Goal: Task Accomplishment & Management: Use online tool/utility

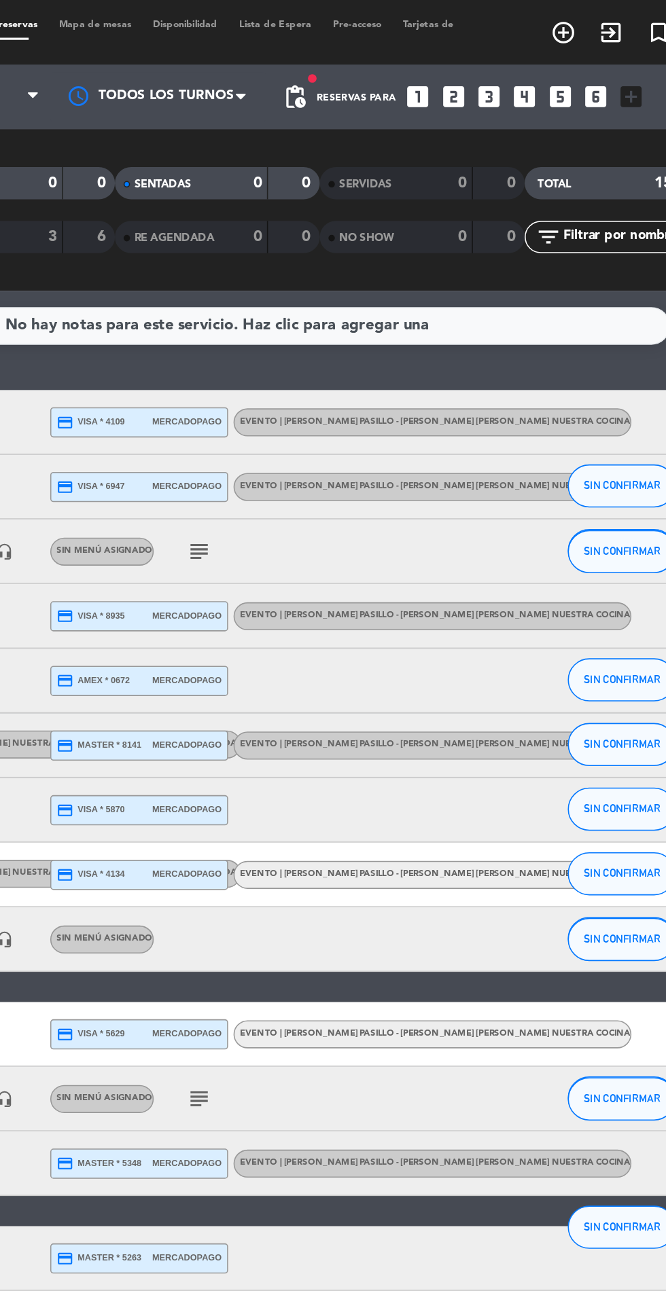
click at [264, 15] on span "Mapa de mesas" at bounding box center [255, 15] width 59 height 6
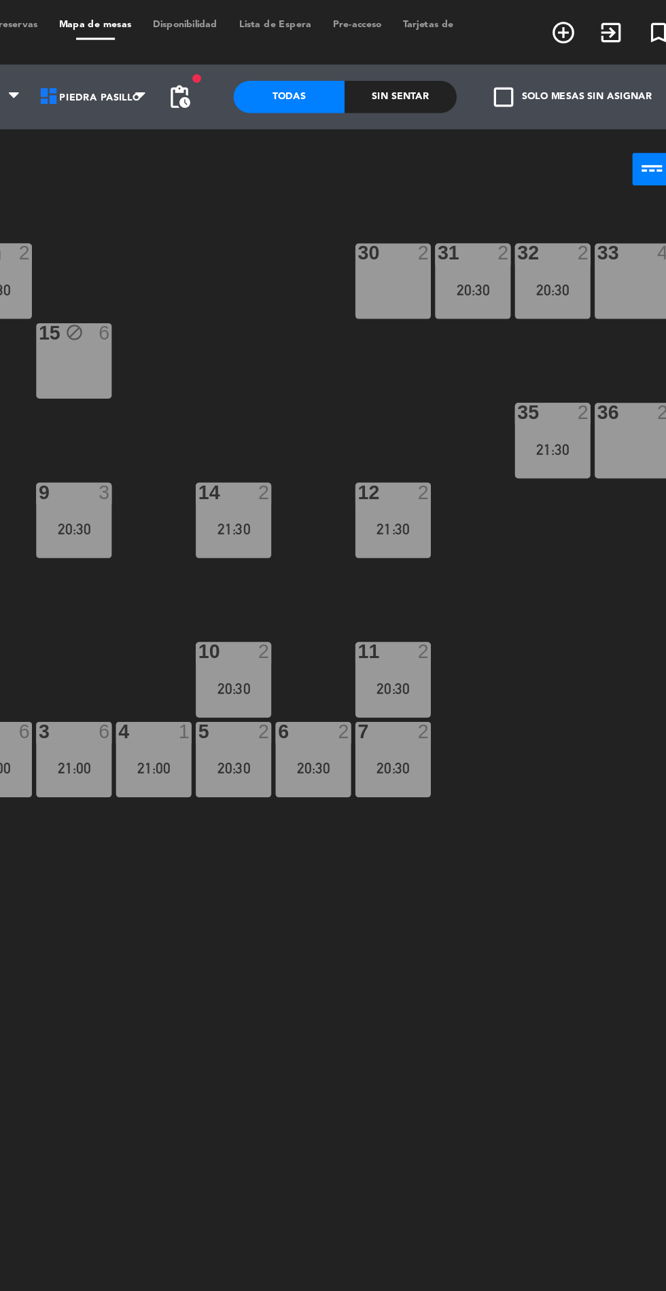
scroll to position [0, 274]
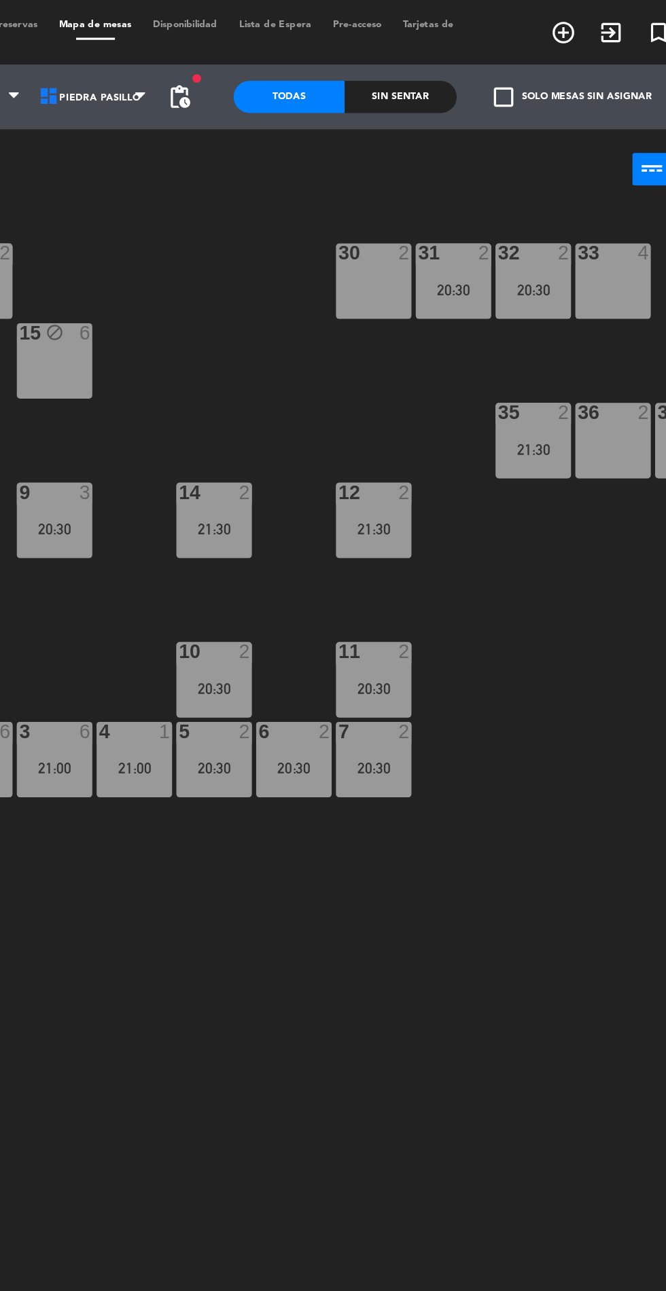
click at [488, 605] on div "16 lock_open 2 20:30 30 2 31 2 20:30 32 2 20:30 33 4 17 5 15 block 6 35 2 21:30…" at bounding box center [421, 709] width 489 height 1159
click at [438, 497] on div "7 2 20:30" at bounding box center [432, 479] width 48 height 48
click at [467, 654] on div "16 lock_open 2 20:30 30 2 31 2 20:30 32 2 20:30 33 4 17 5 15 block 6 35 2 21:30…" at bounding box center [421, 709] width 489 height 1159
click at [440, 436] on div "20:30" at bounding box center [432, 434] width 48 height 10
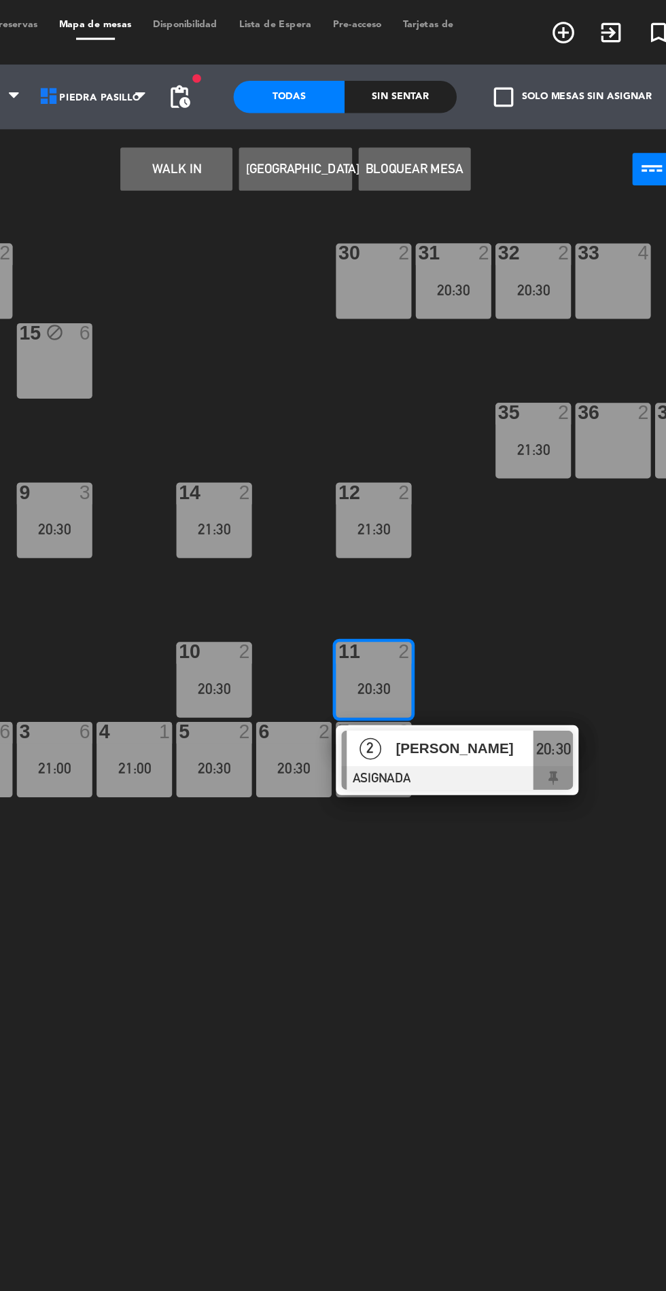
click at [505, 490] on div at bounding box center [484, 490] width 146 height 15
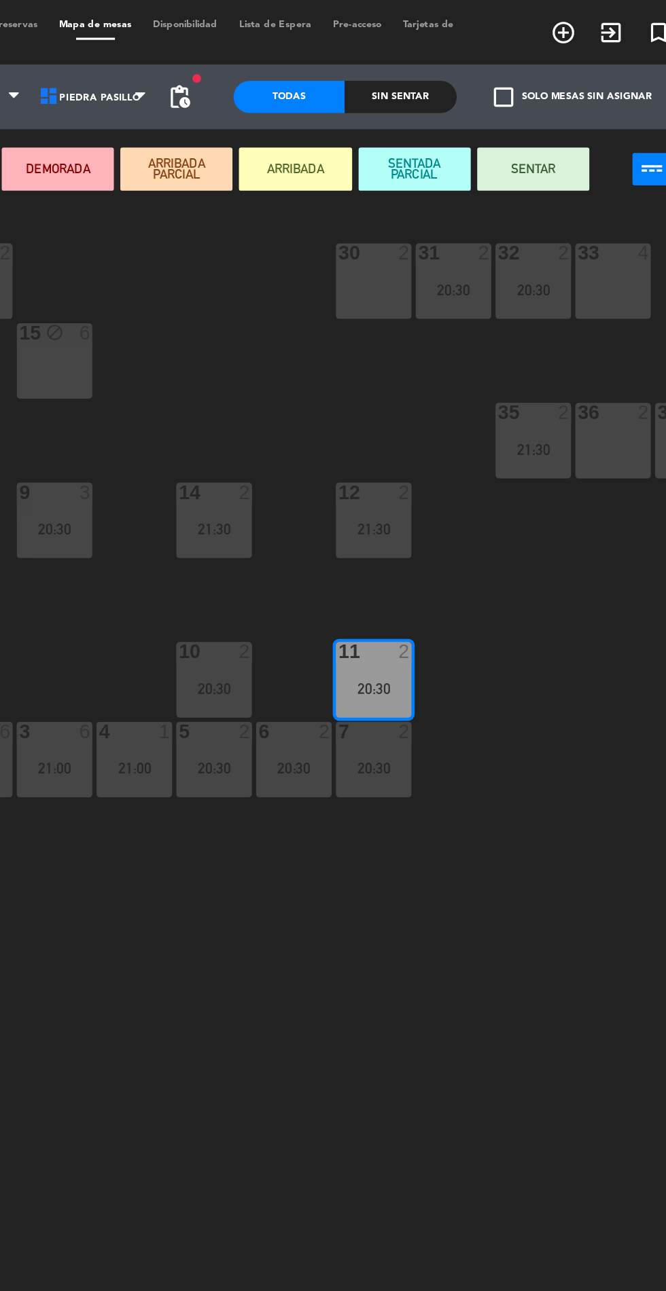
click at [583, 285] on div "36 2" at bounding box center [582, 278] width 48 height 48
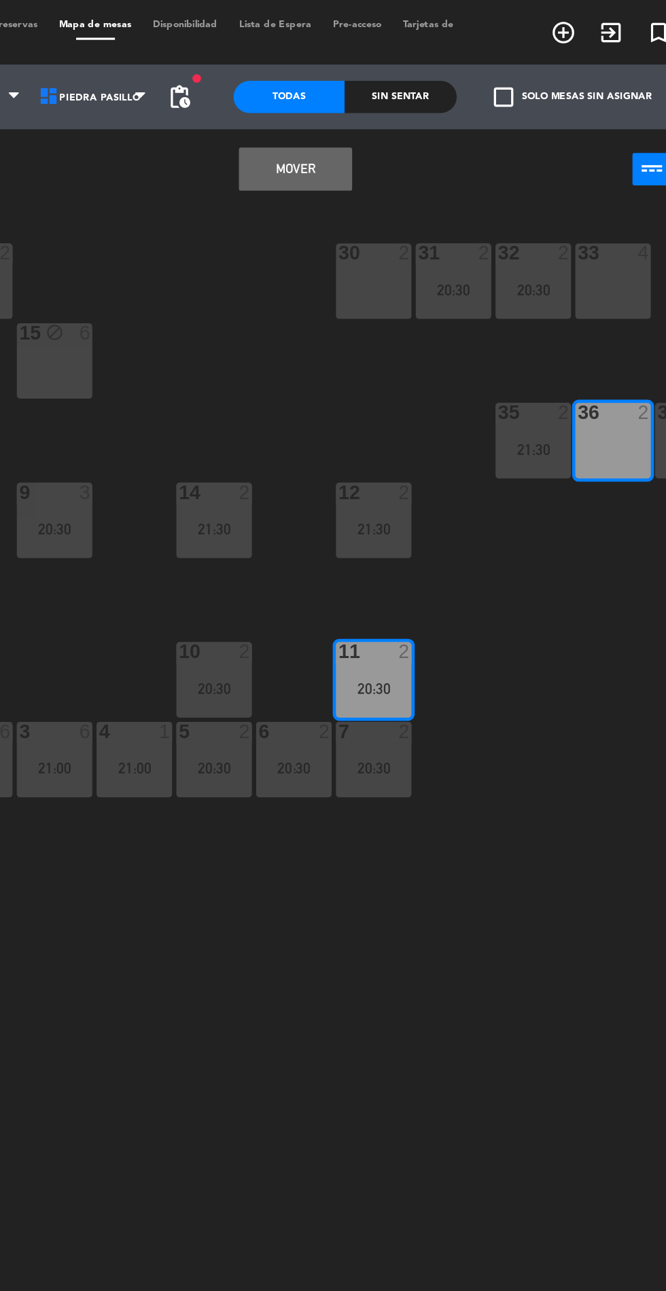
click at [378, 118] on button "Mover" at bounding box center [381, 106] width 71 height 27
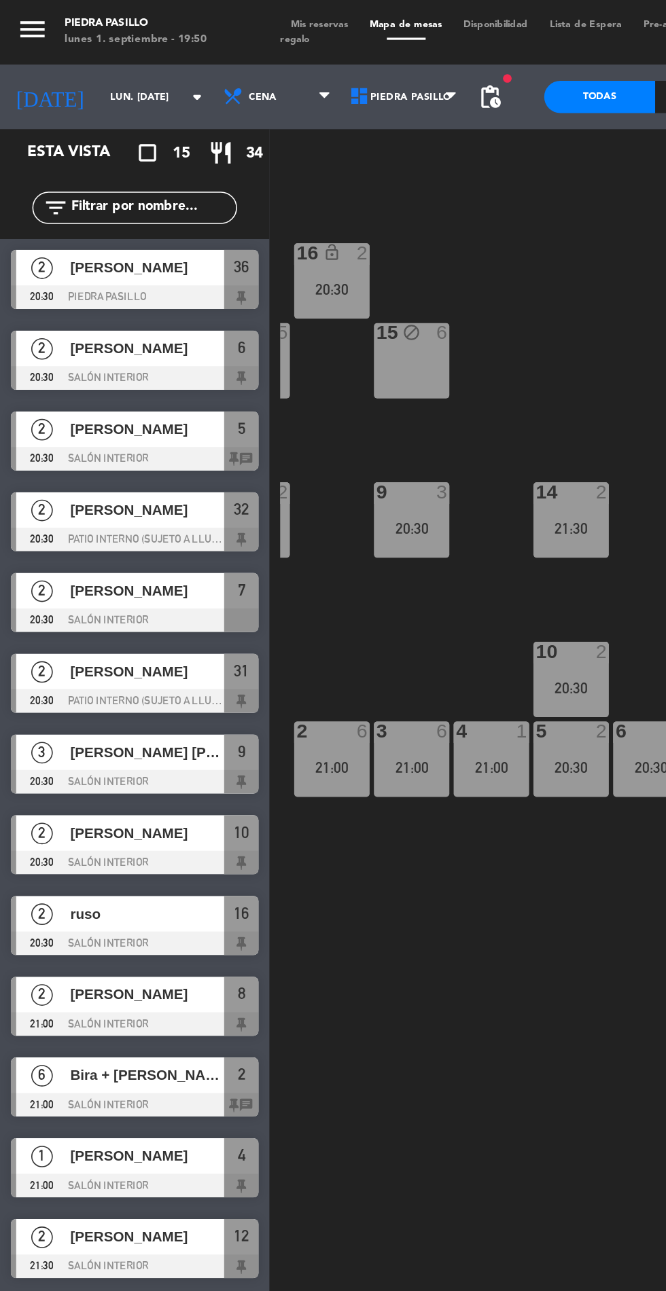
scroll to position [0, 250]
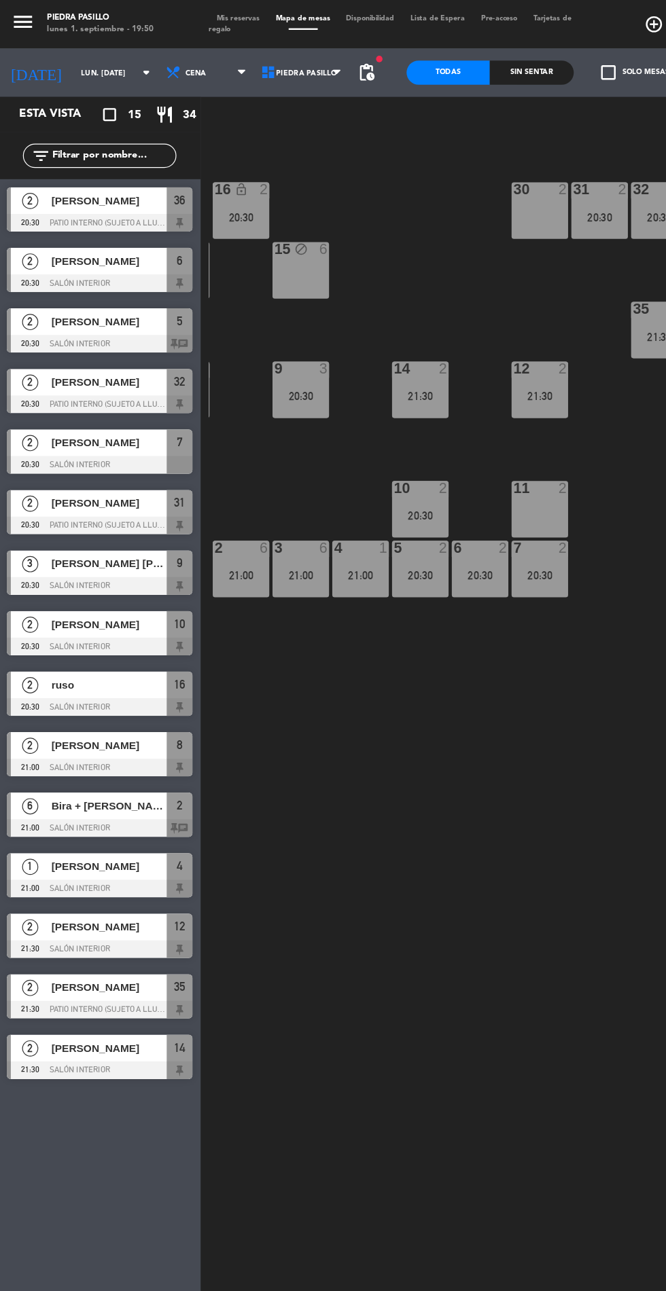
click at [187, 182] on div "20:30" at bounding box center [204, 183] width 48 height 10
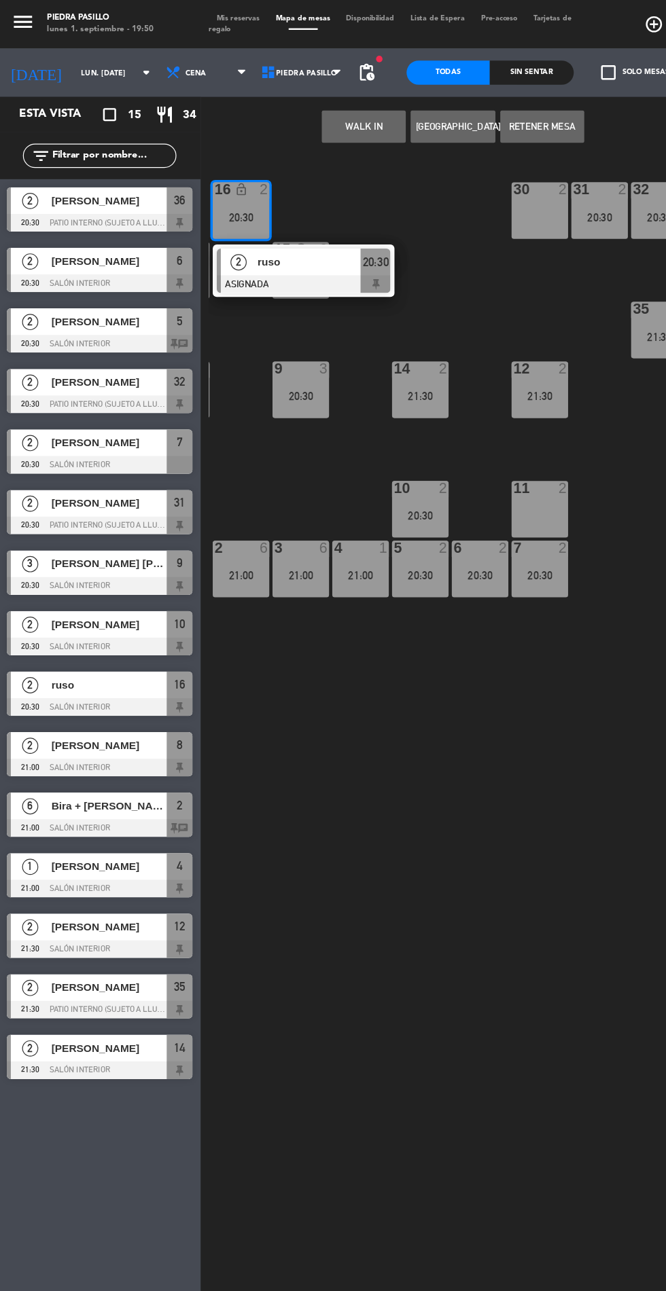
click at [221, 230] on div "ruso" at bounding box center [261, 220] width 88 height 22
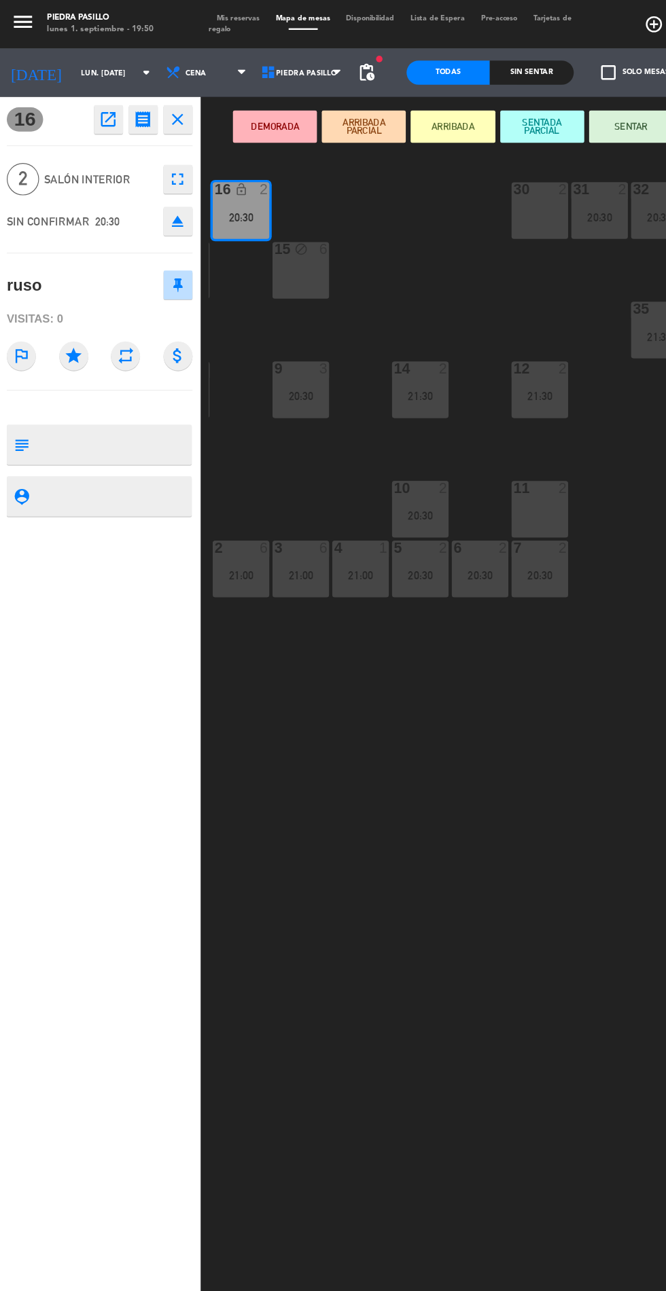
click at [455, 431] on div "11 2" at bounding box center [455, 429] width 48 height 48
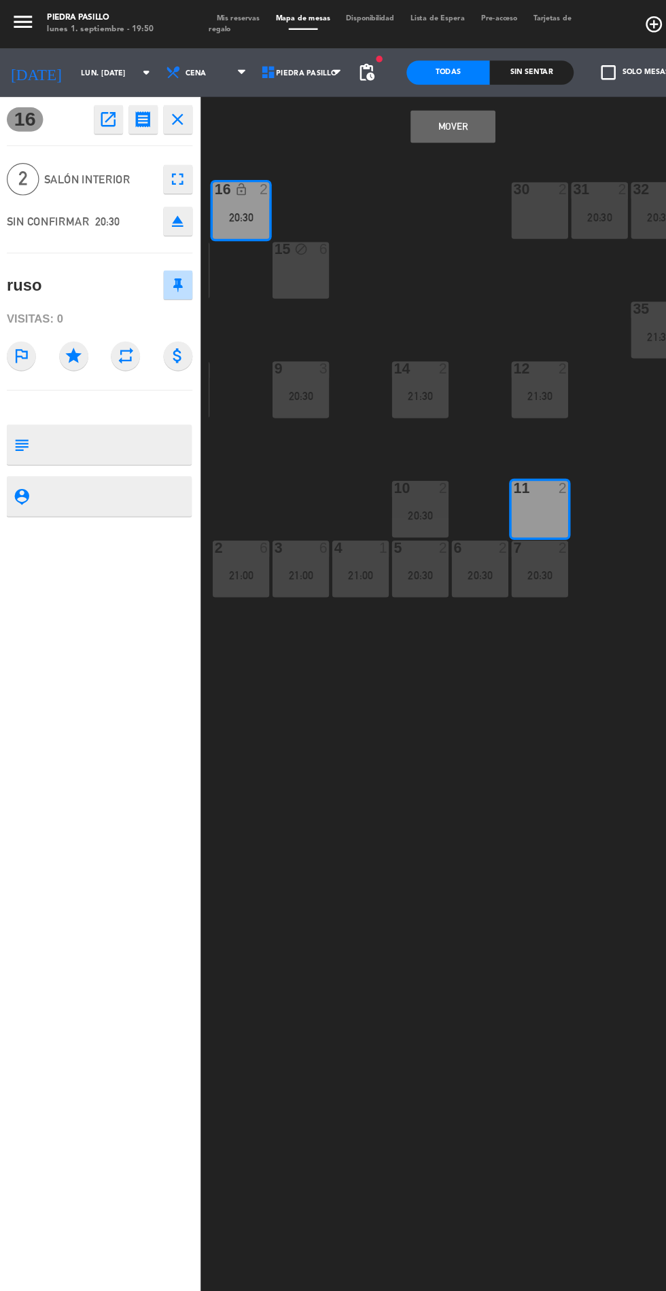
click at [372, 116] on button "Mover" at bounding box center [381, 106] width 71 height 27
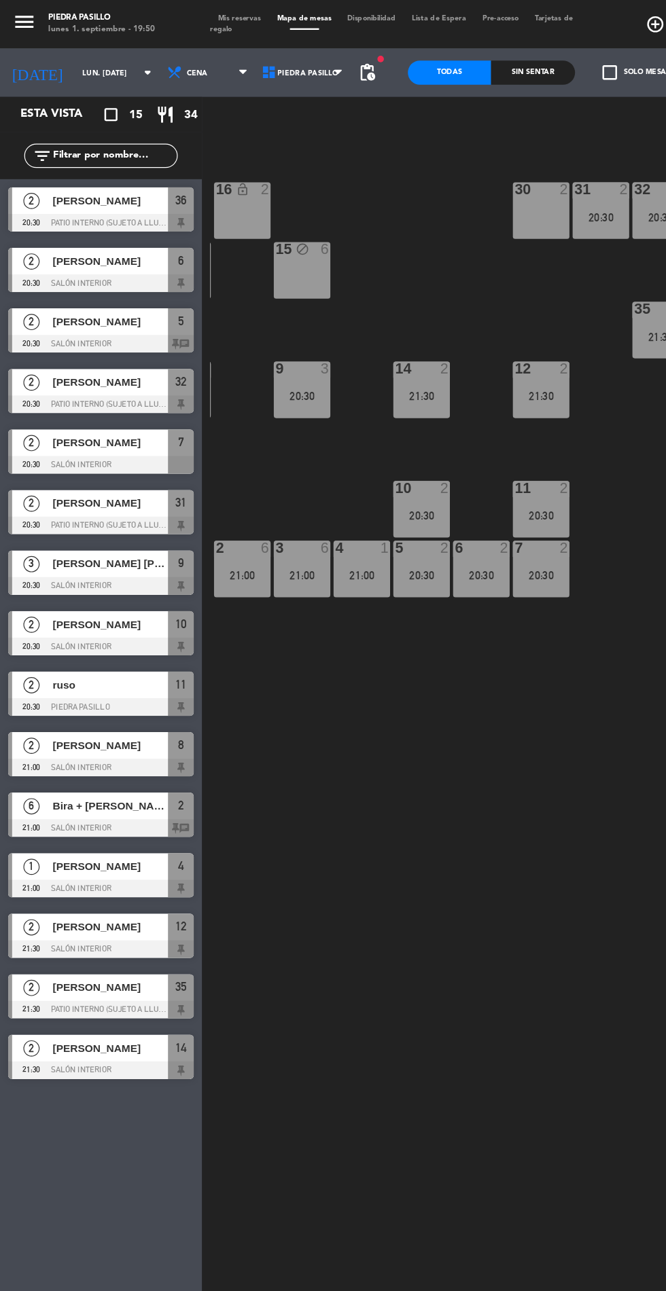
click at [205, 192] on div "16 lock_open 2" at bounding box center [204, 178] width 48 height 48
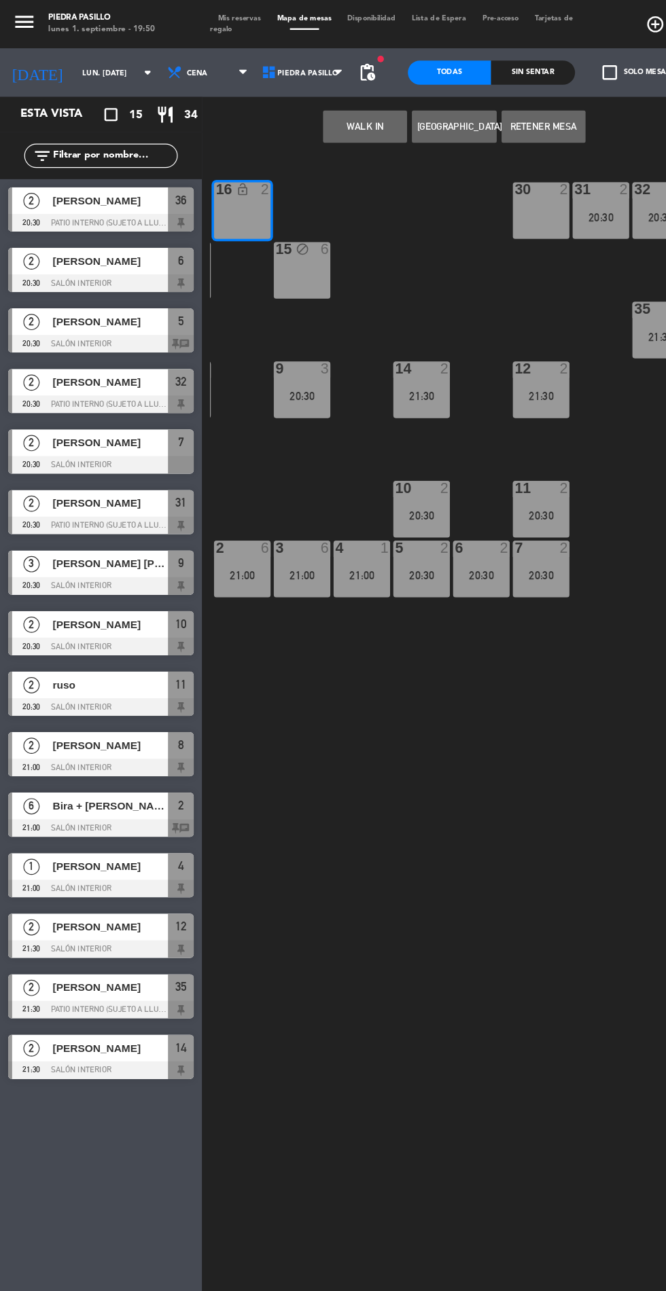
click at [452, 106] on button "Retener Mesa" at bounding box center [457, 106] width 71 height 27
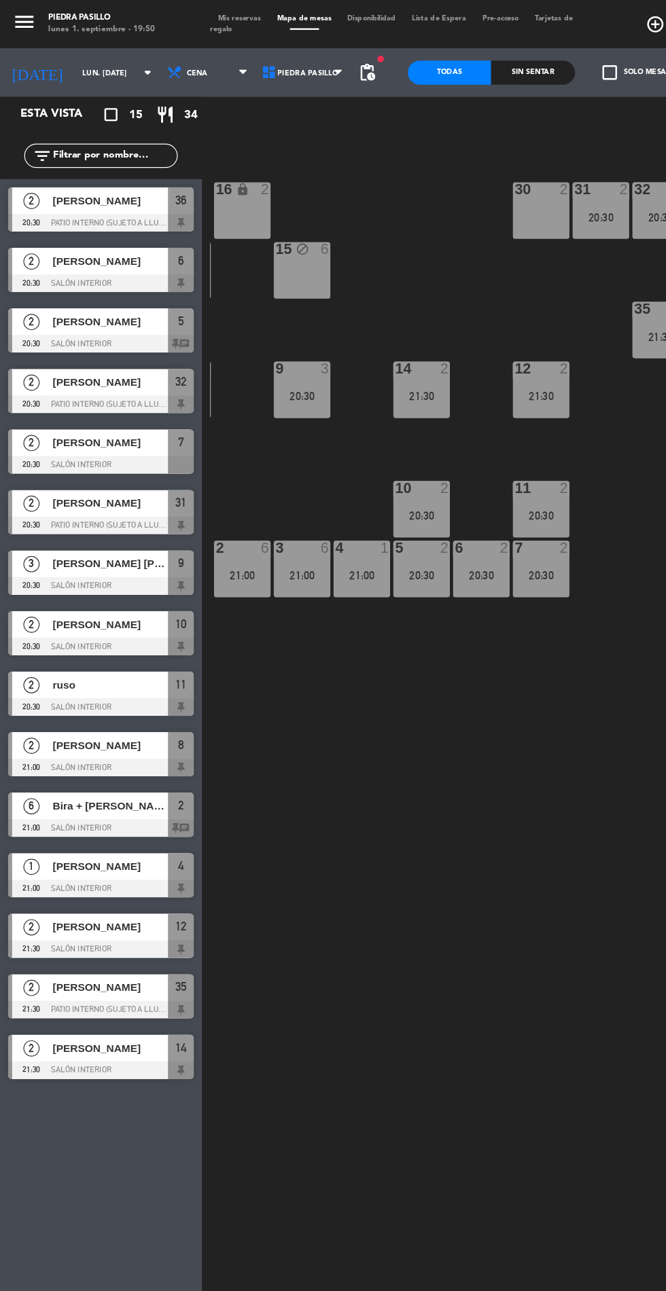
click at [199, 185] on div "16 lock 2" at bounding box center [204, 178] width 48 height 48
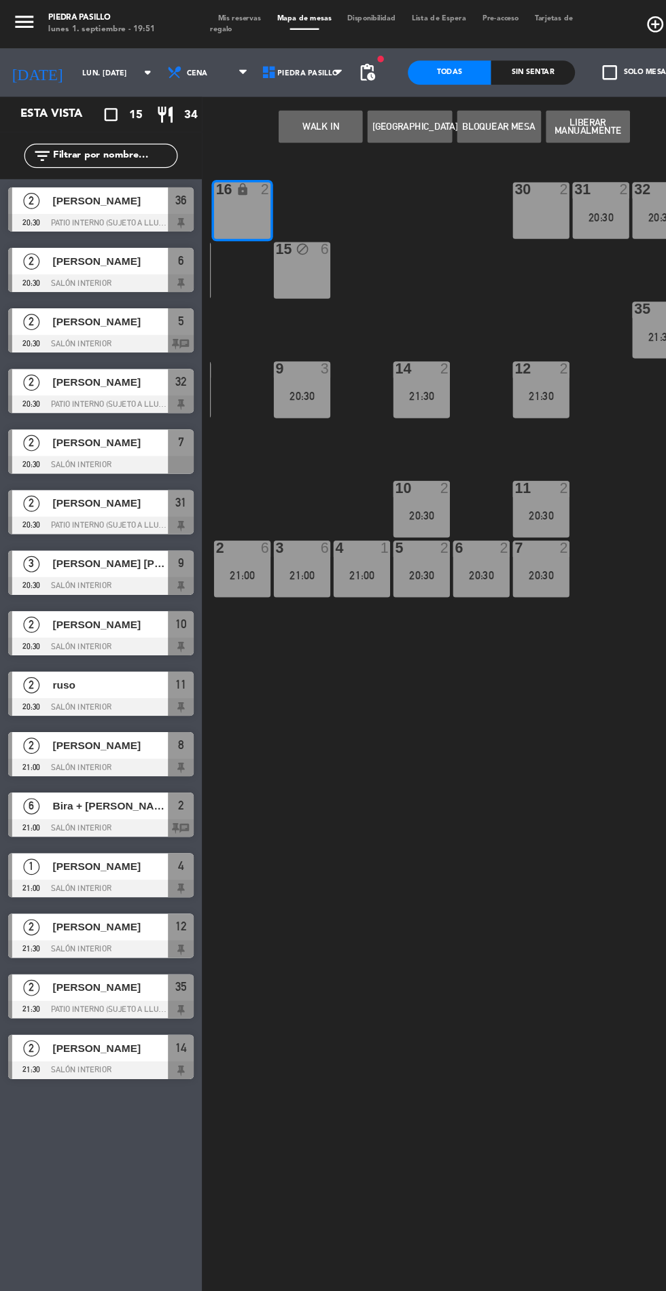
click at [408, 106] on button "Bloquear Mesa" at bounding box center [419, 106] width 71 height 27
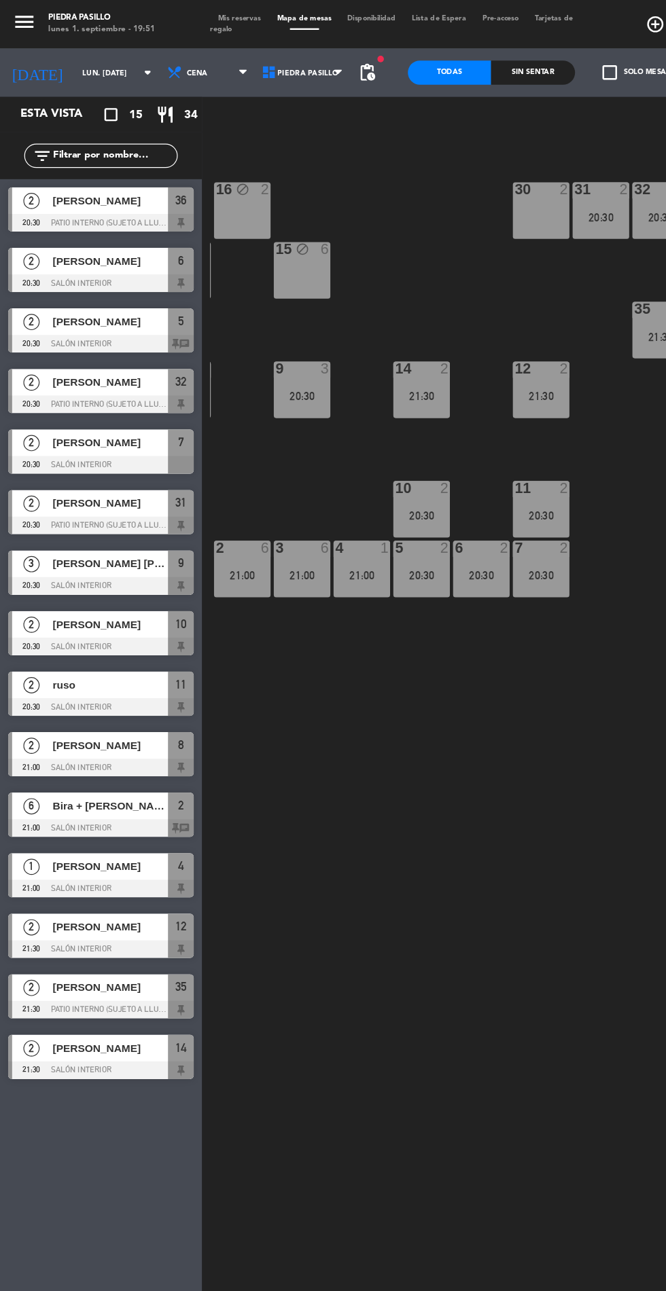
click at [402, 784] on div "16 block 2 30 2 31 2 20:30 32 2 20:30 33 4 17 5 15 block 6 35 2 21:30 36 2 20:3…" at bounding box center [421, 709] width 489 height 1159
click at [453, 427] on div "11 2 20:30" at bounding box center [455, 429] width 48 height 48
click at [403, 787] on div "16 block 2 30 2 31 2 20:30 32 2 20:30 33 4 17 5 15 block 6 35 2 21:30 36 2 20:3…" at bounding box center [421, 709] width 489 height 1159
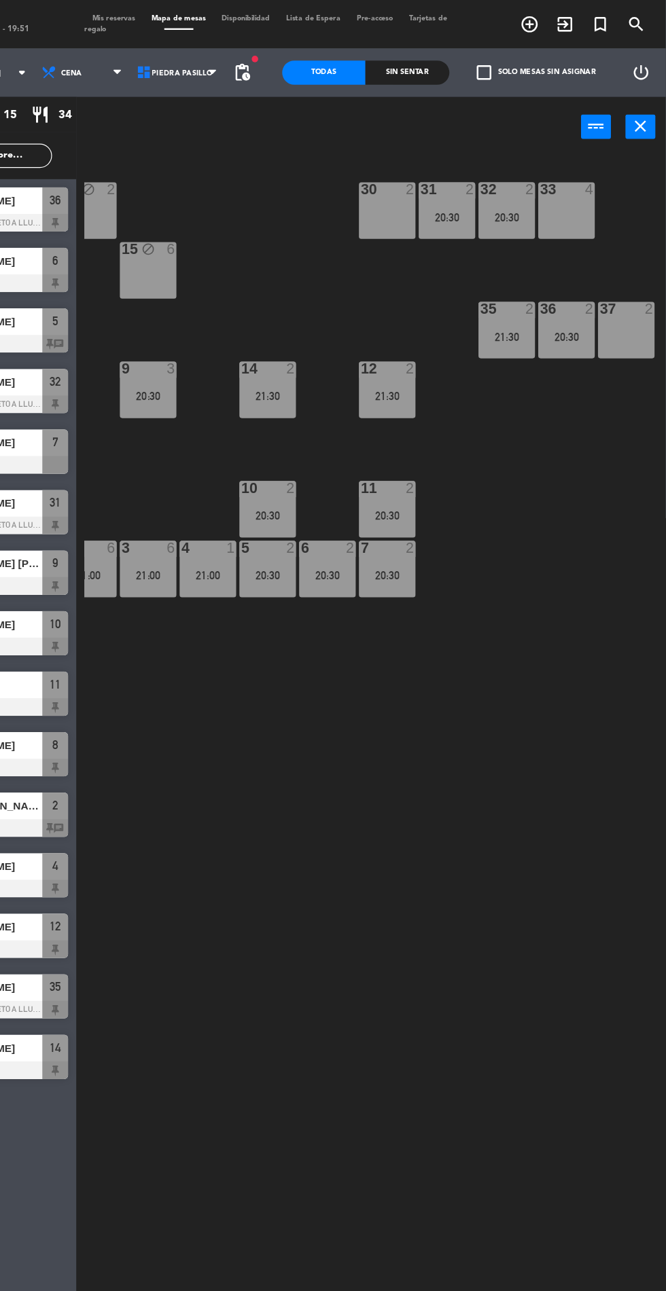
click at [587, 283] on div "20:30" at bounding box center [582, 283] width 48 height 10
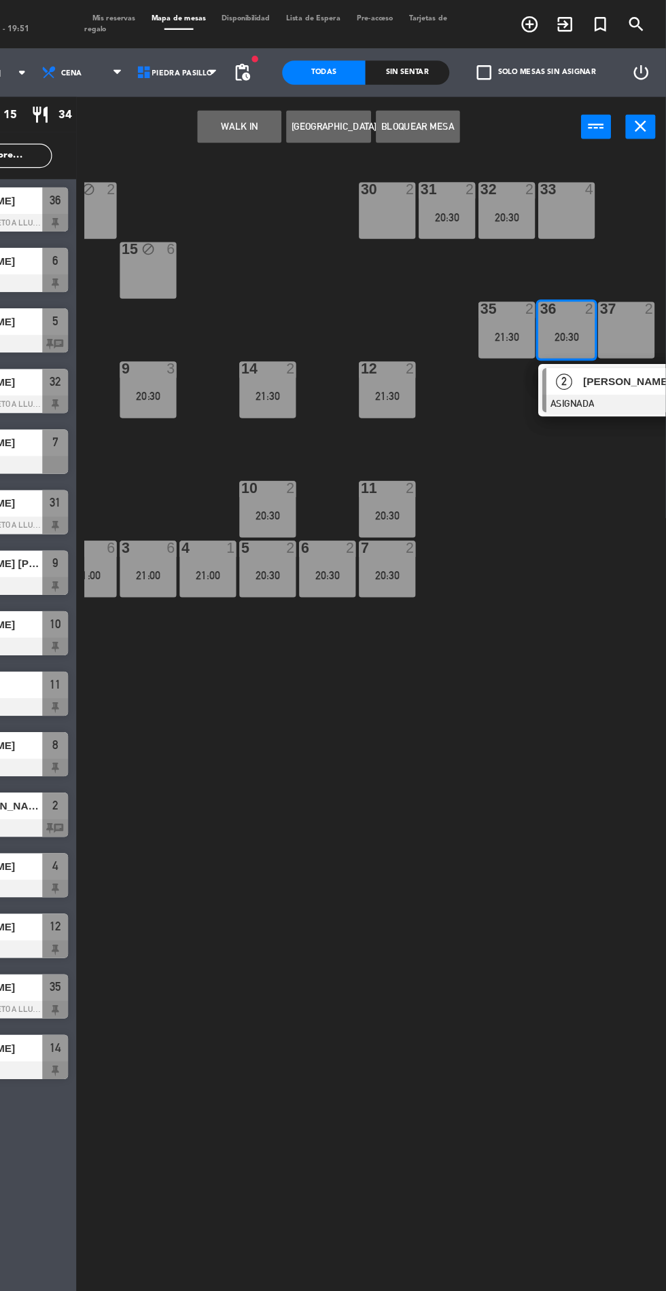
click at [577, 325] on span "2" at bounding box center [580, 321] width 14 height 14
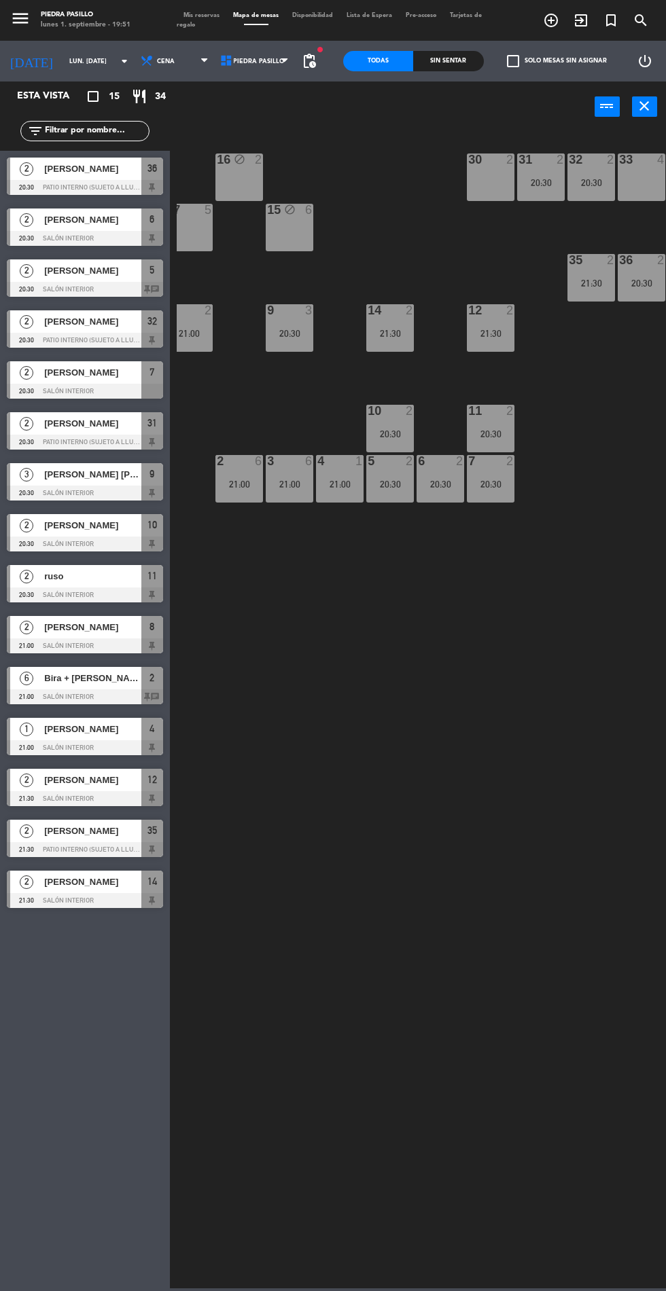
scroll to position [0, 162]
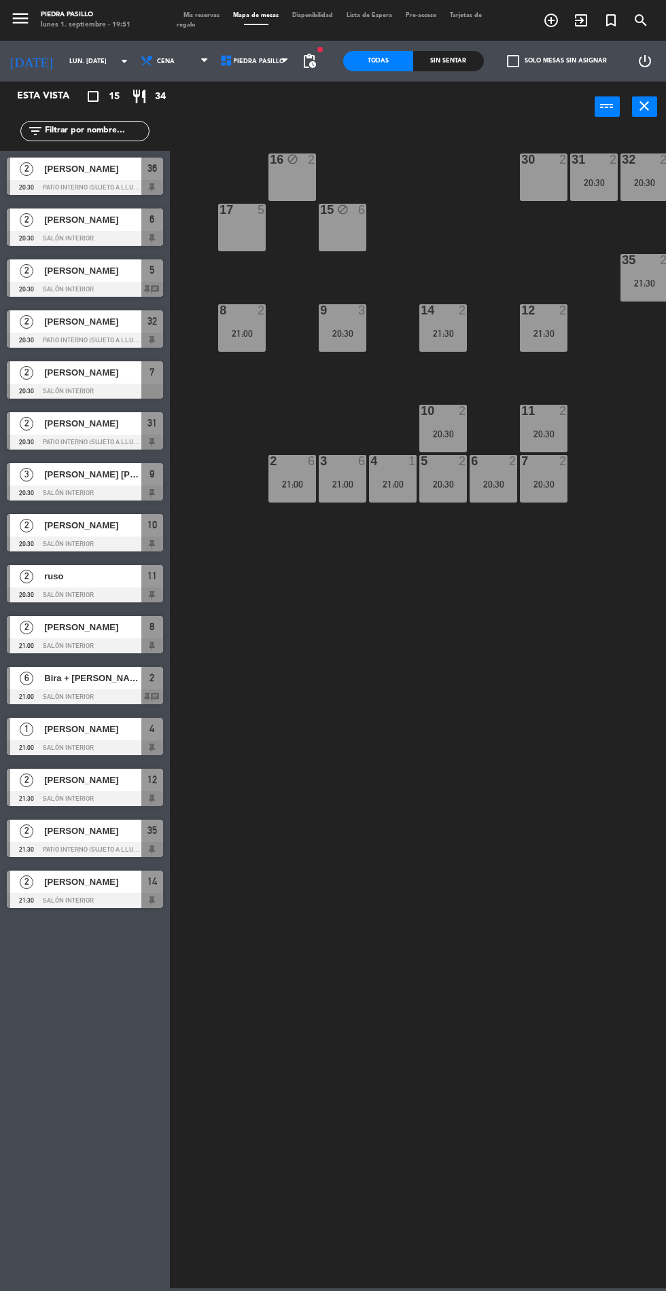
click at [593, 182] on div "20:30" at bounding box center [594, 183] width 48 height 10
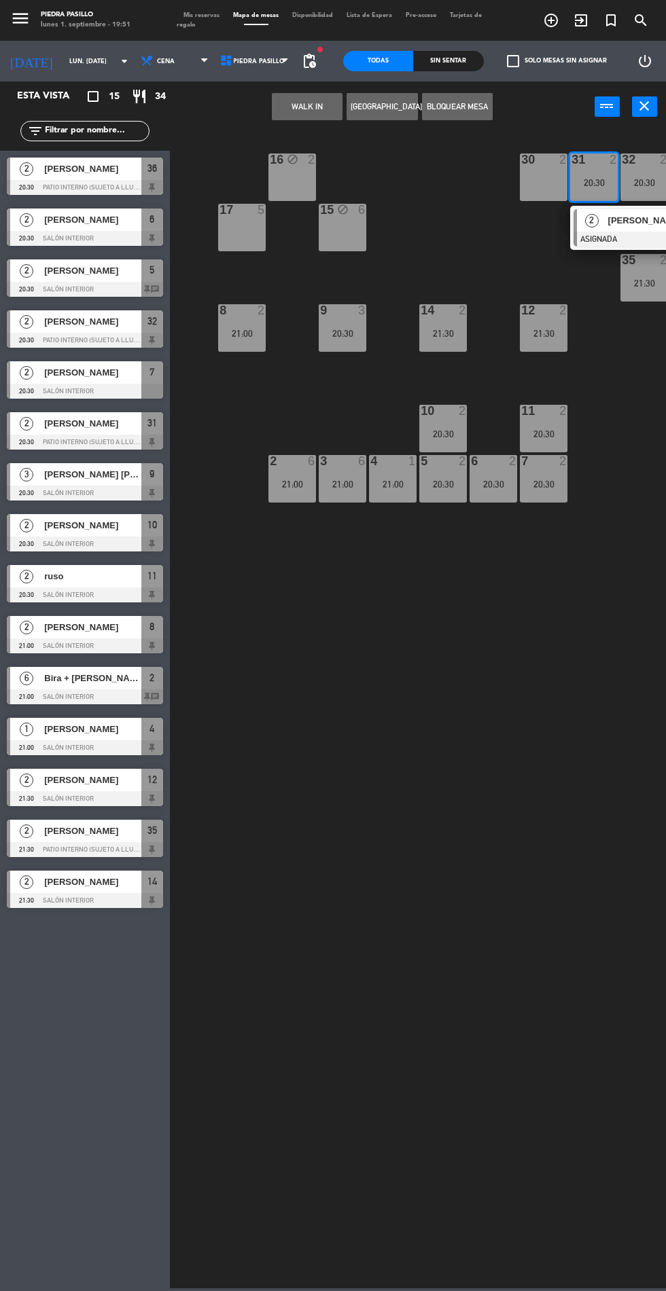
click at [603, 229] on div "2" at bounding box center [591, 220] width 29 height 22
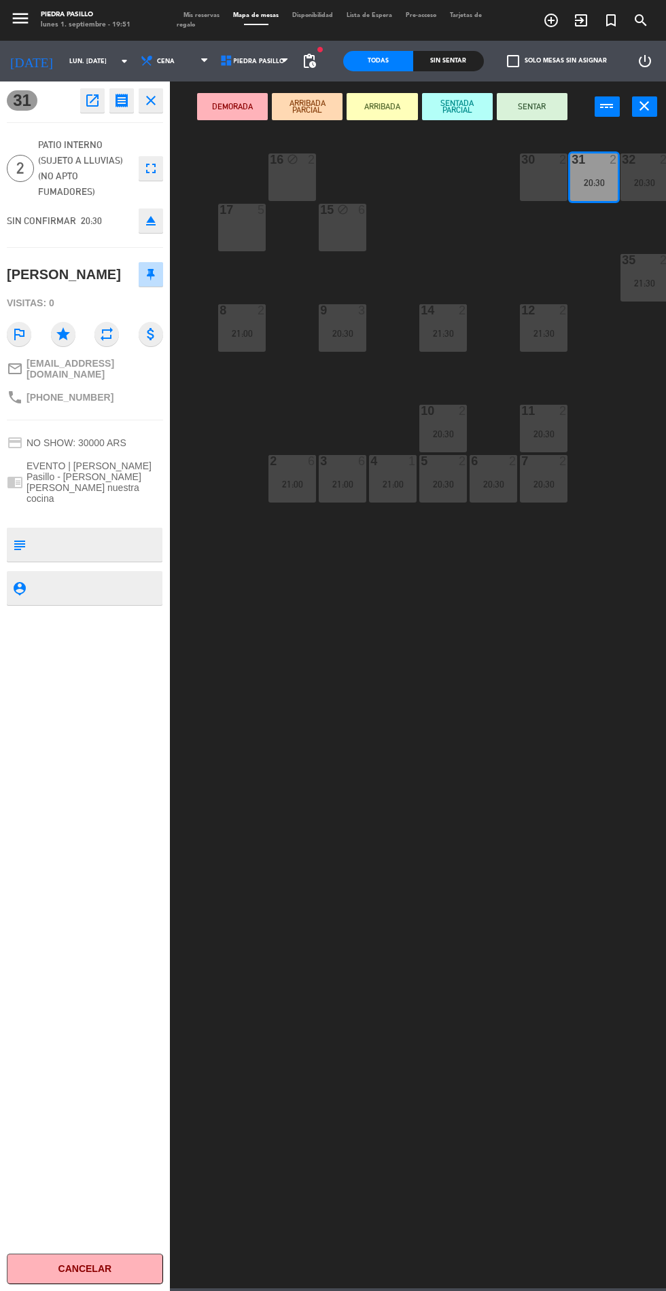
click at [243, 239] on div "17 5" at bounding box center [242, 228] width 48 height 48
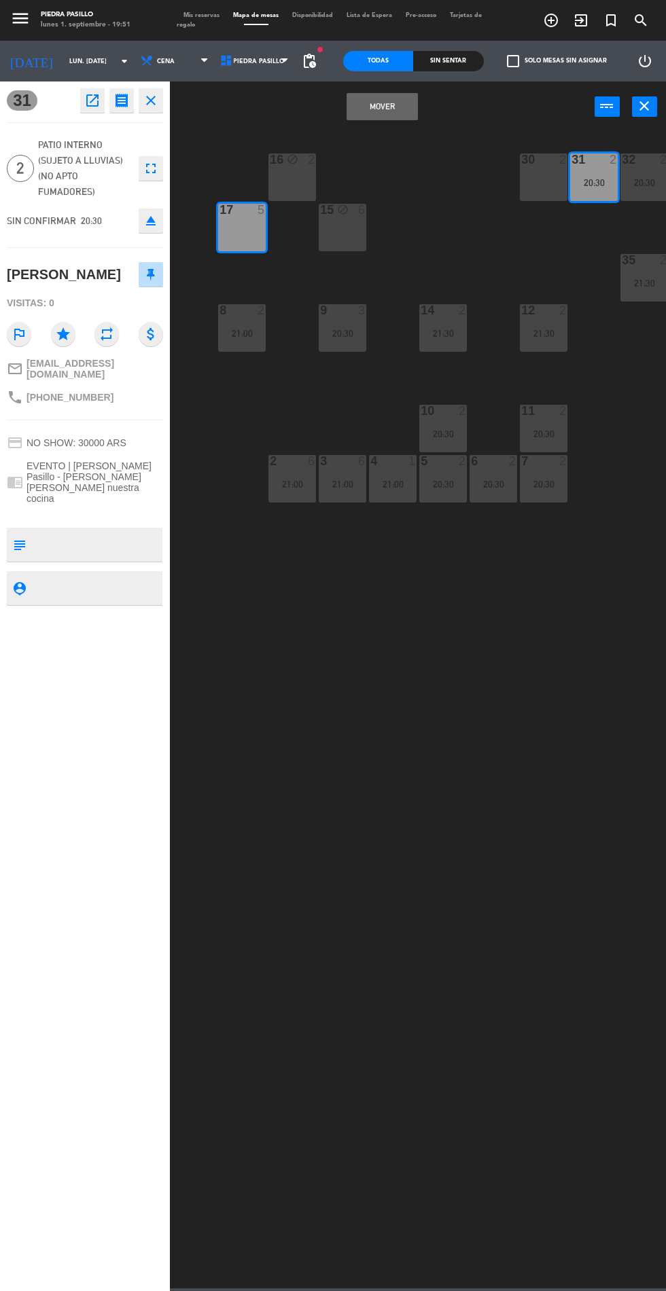
click at [380, 106] on button "Mover" at bounding box center [381, 106] width 71 height 27
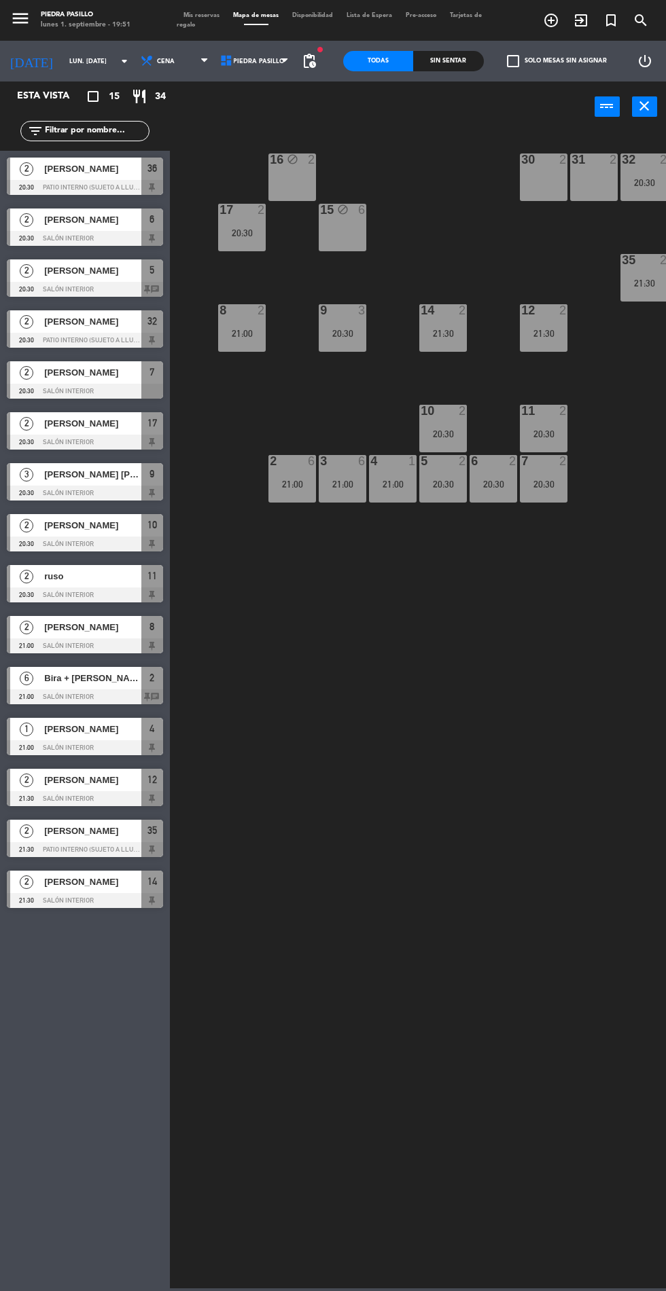
click at [81, 474] on span "[PERSON_NAME] [PERSON_NAME]" at bounding box center [92, 474] width 97 height 14
click at [429, 952] on div "16 block 2 30 2 31 2 32 2 20:30 33 4 17 2 20:30 15 block 6 35 2 21:30 36 2 20:3…" at bounding box center [421, 709] width 489 height 1159
click at [241, 232] on div "20:30" at bounding box center [242, 233] width 48 height 10
click at [413, 971] on div "16 block 2 30 2 31 2 32 2 20:30 33 4 17 2 20:30 15 block 6 35 2 21:30 36 2 20:3…" at bounding box center [421, 709] width 489 height 1159
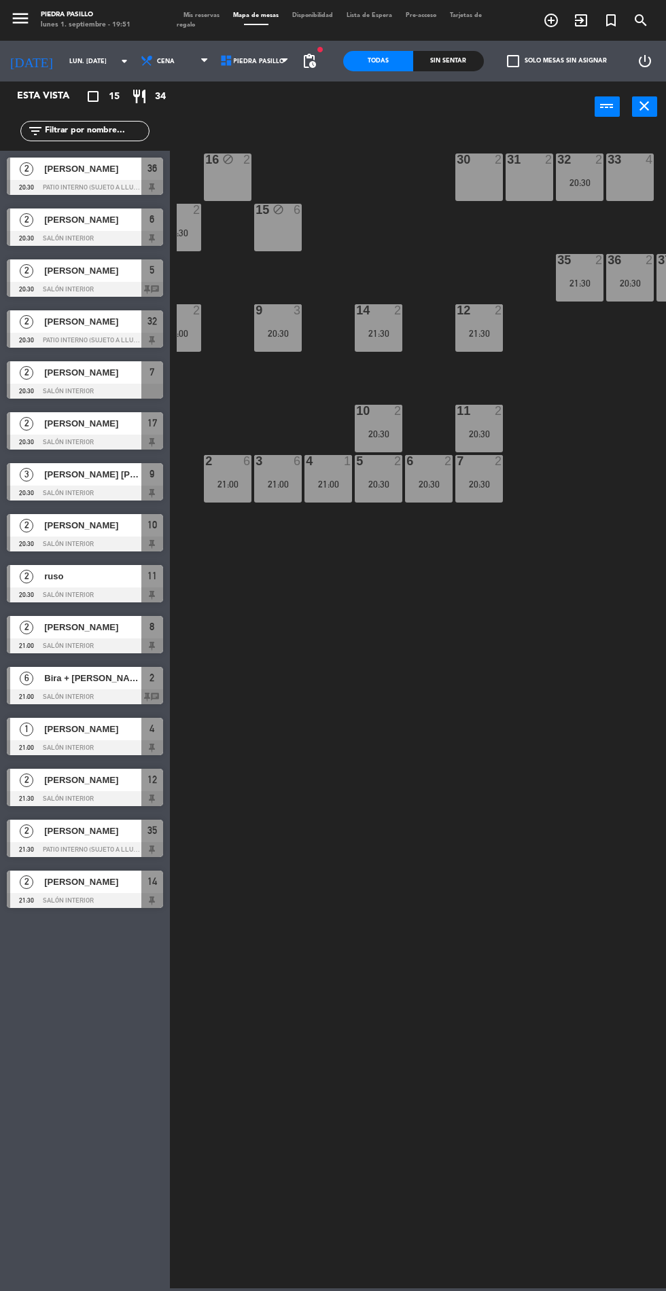
scroll to position [0, 227]
click at [194, 232] on div "20:30" at bounding box center [177, 233] width 48 height 10
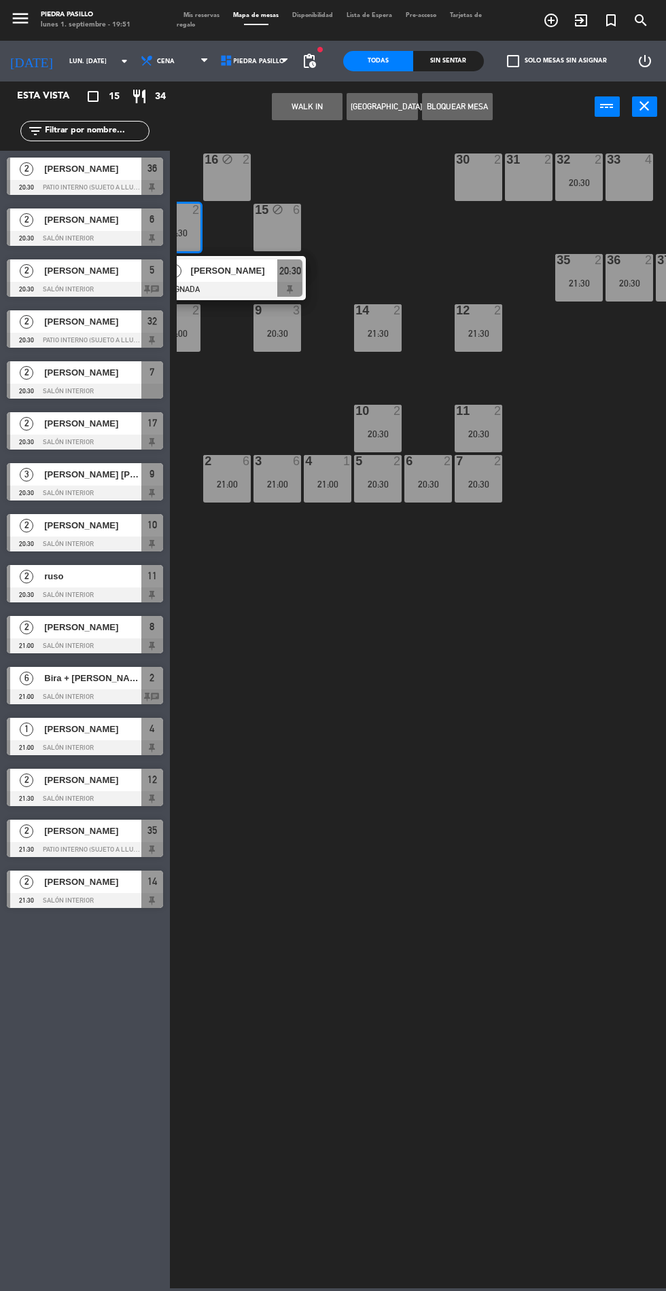
click at [520, 181] on div "31 2" at bounding box center [529, 178] width 48 height 48
click at [337, 111] on button "Mover" at bounding box center [344, 106] width 71 height 27
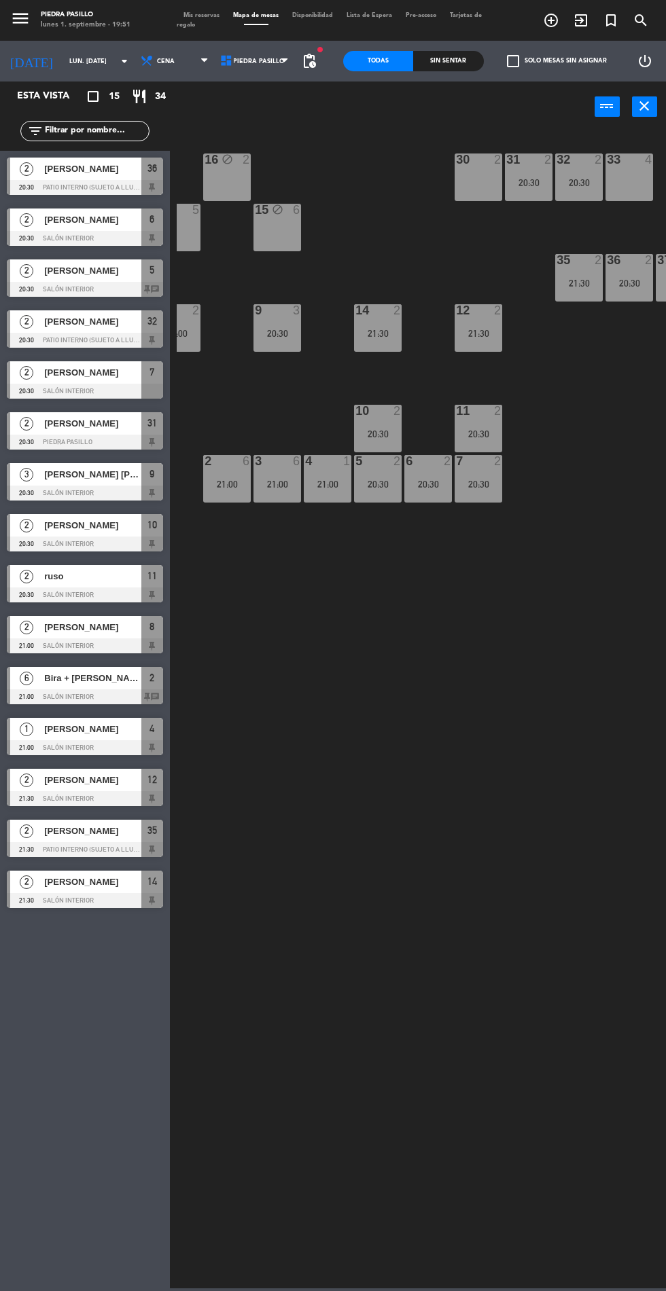
click at [435, 986] on div "16 block 2 30 2 31 2 20:30 32 2 20:30 33 4 17 5 15 block 6 35 2 21:30 36 2 20:3…" at bounding box center [421, 709] width 489 height 1159
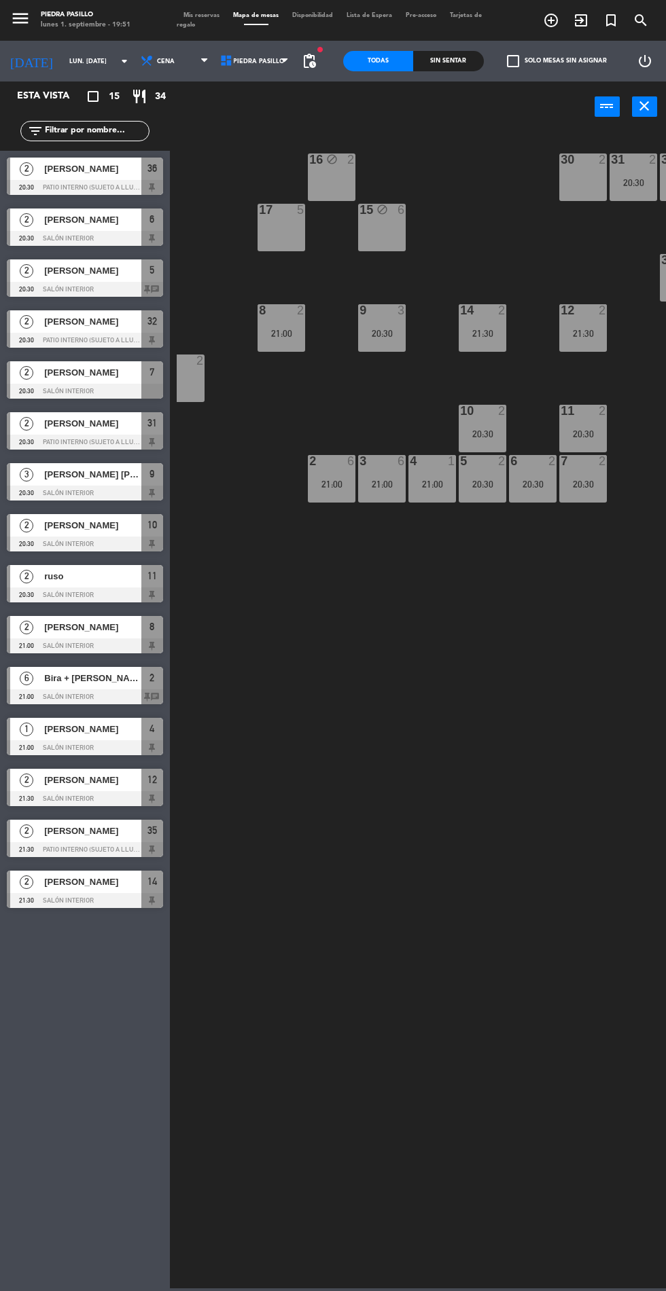
scroll to position [0, 121]
click at [513, 887] on div "16 block 2 30 2 31 2 20:30 32 2 20:30 33 4 17 5 15 block 6 35 2 21:30 36 2 20:3…" at bounding box center [421, 709] width 489 height 1159
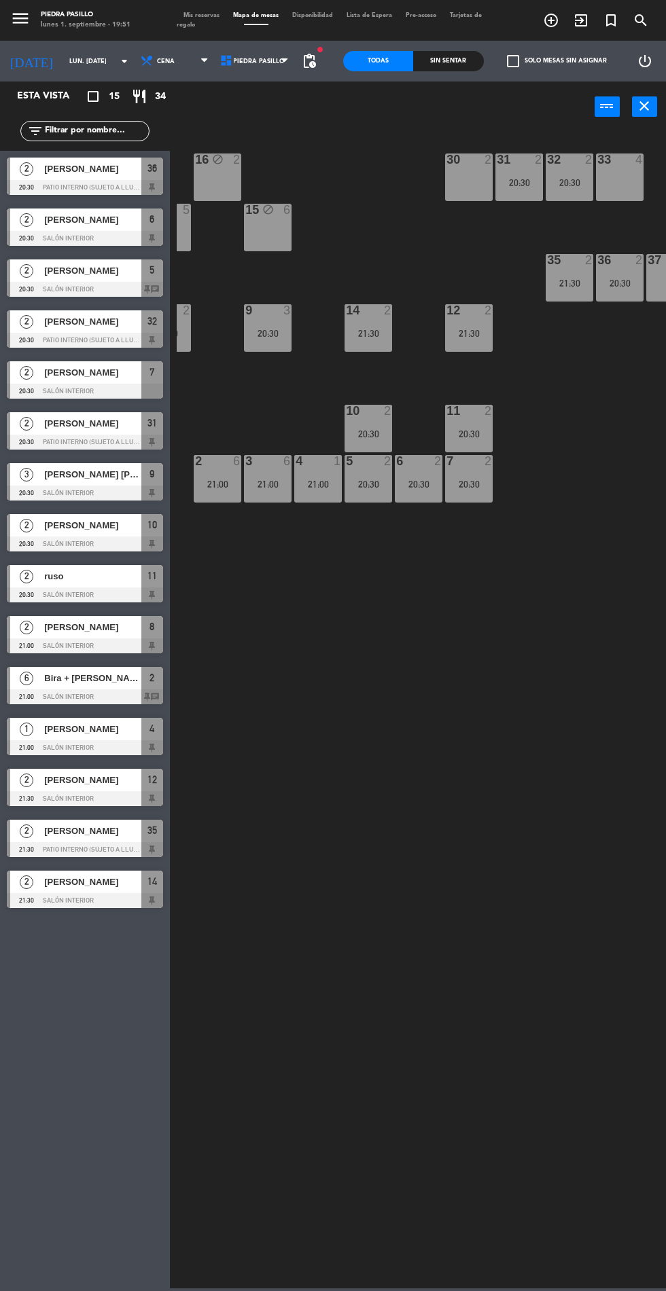
scroll to position [0, 274]
